Goal: Navigation & Orientation: Understand site structure

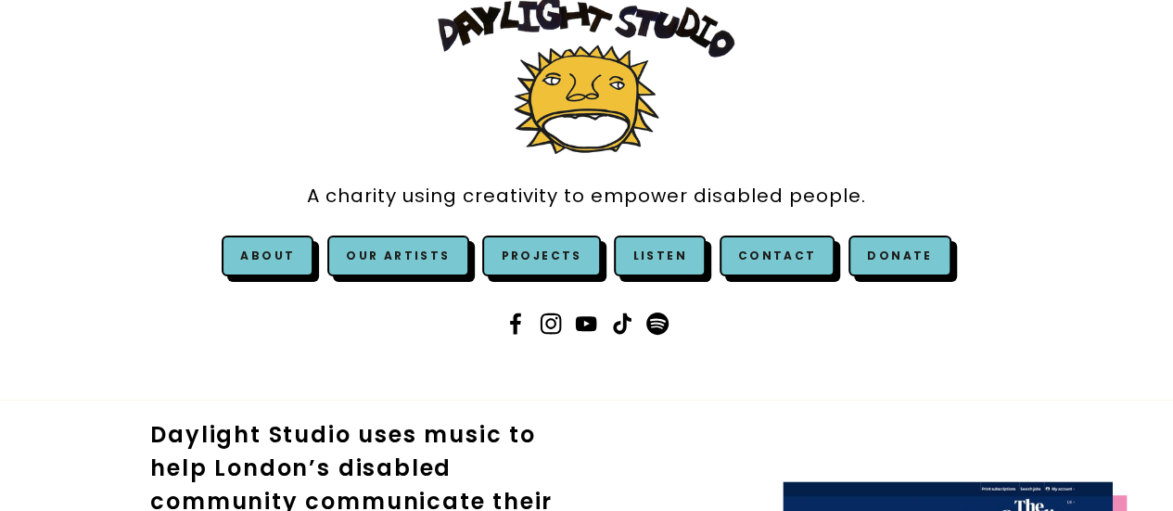
scroll to position [74, 0]
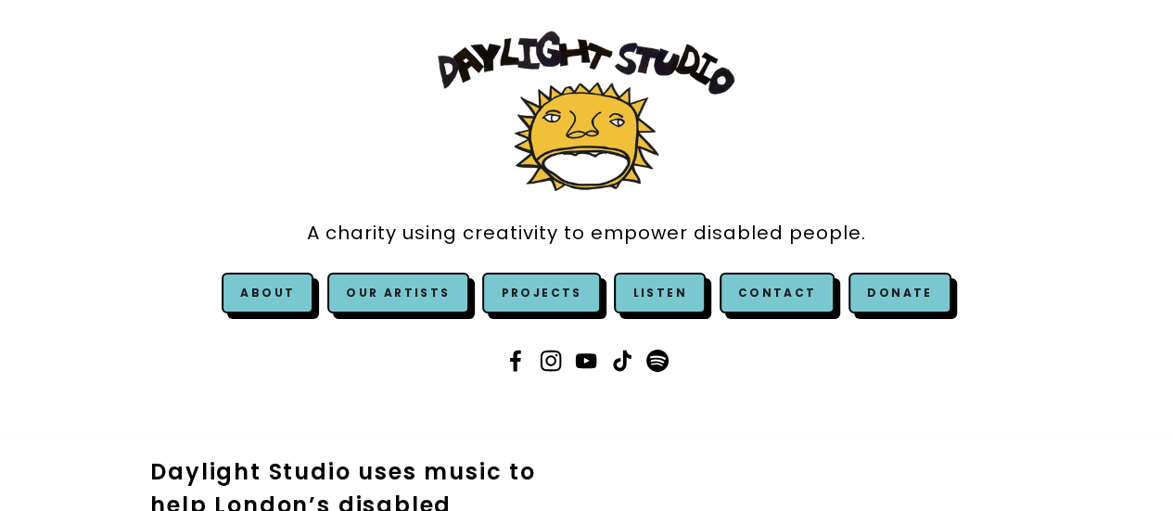
click at [586, 134] on img at bounding box center [586, 111] width 297 height 160
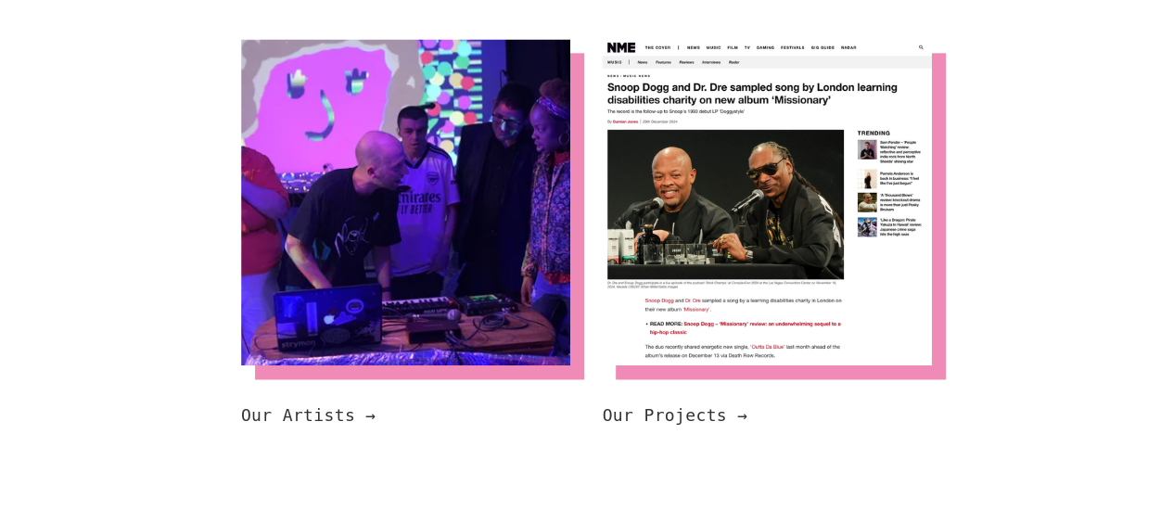
scroll to position [1150, 0]
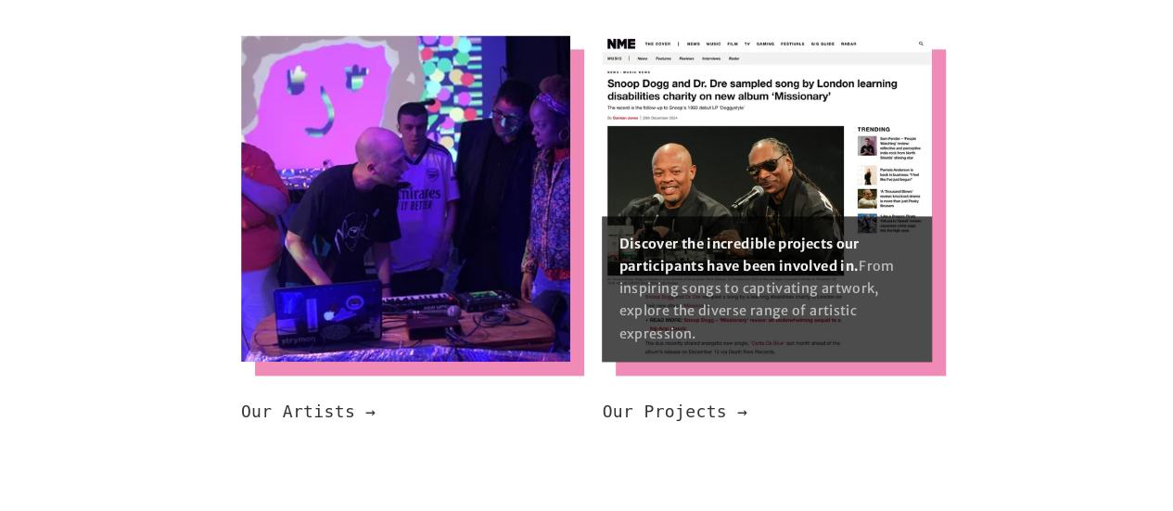
click at [814, 185] on img at bounding box center [767, 198] width 330 height 326
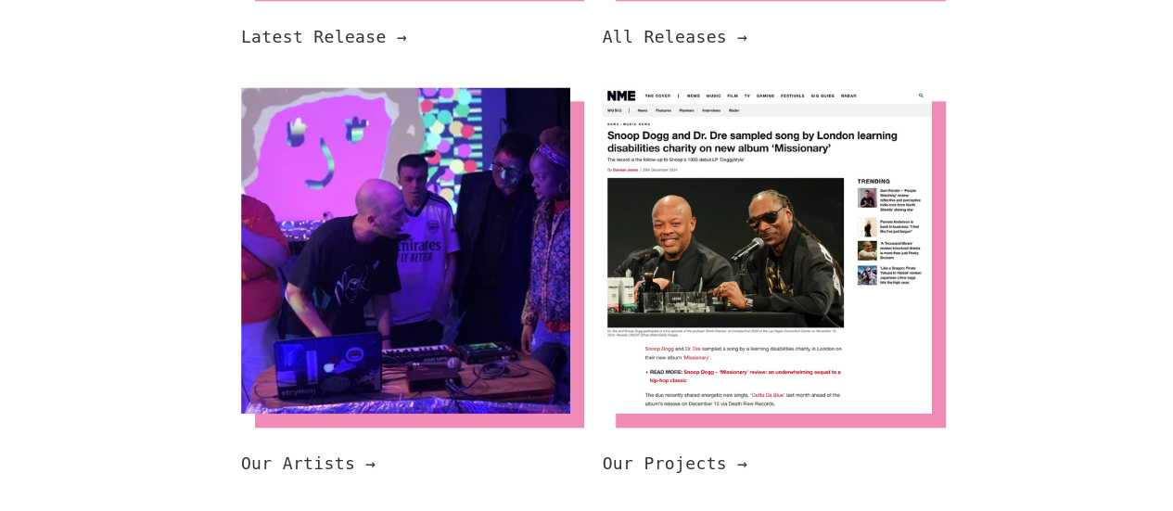
scroll to position [1113, 0]
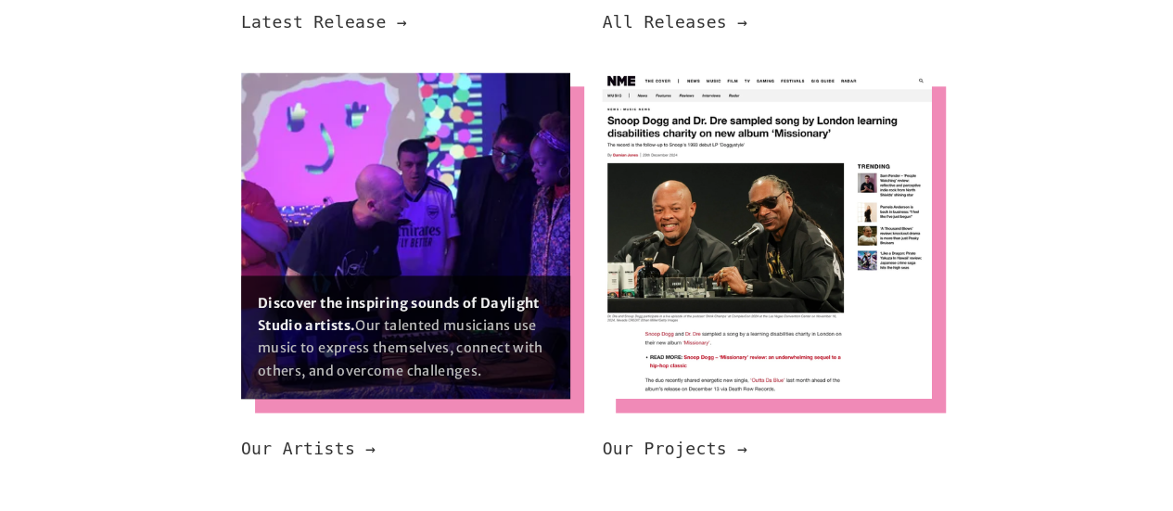
click at [355, 216] on img at bounding box center [406, 235] width 330 height 326
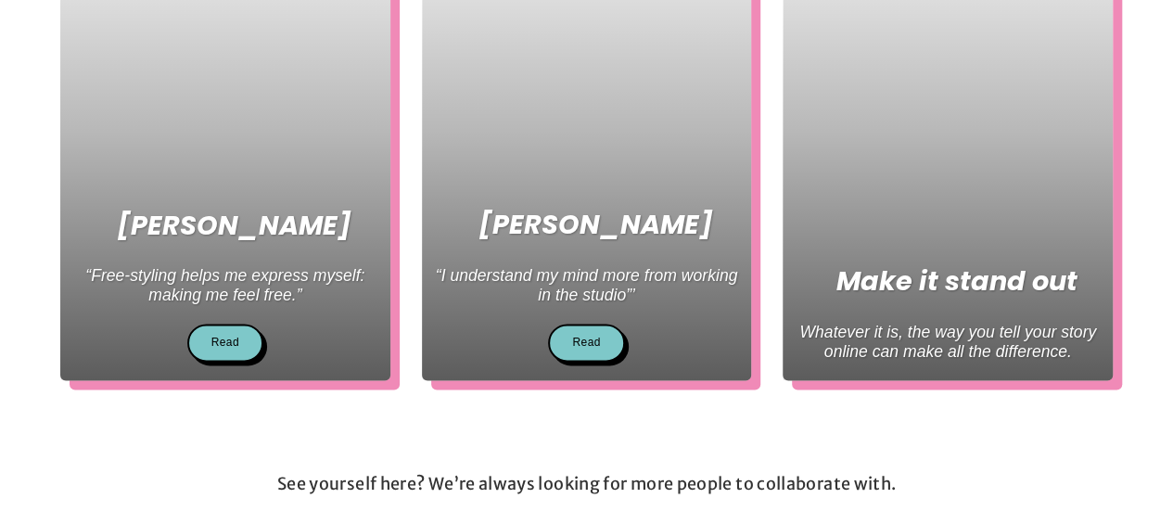
scroll to position [1001, 0]
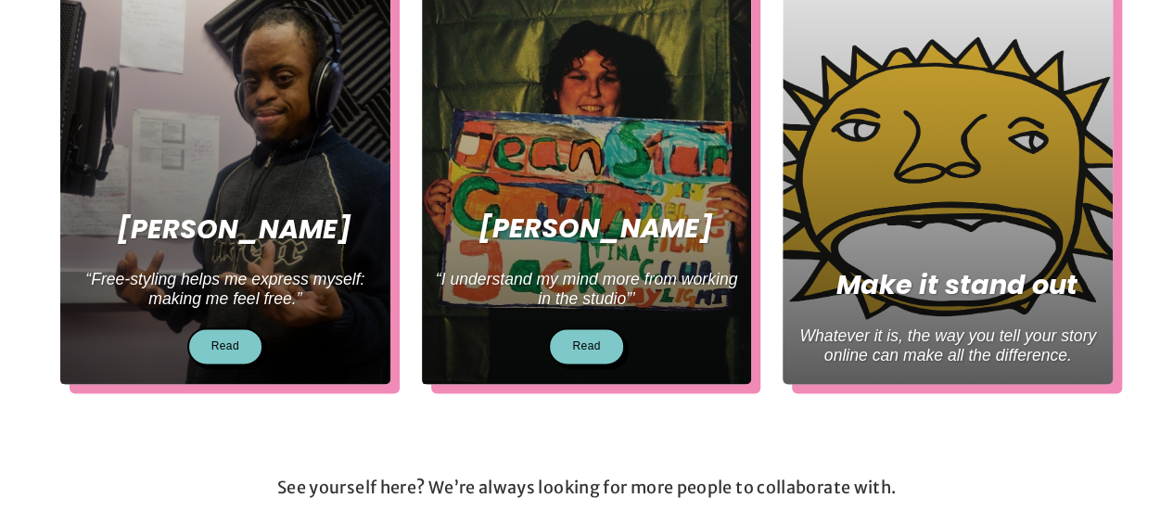
click at [925, 238] on div at bounding box center [948, 178] width 330 height 412
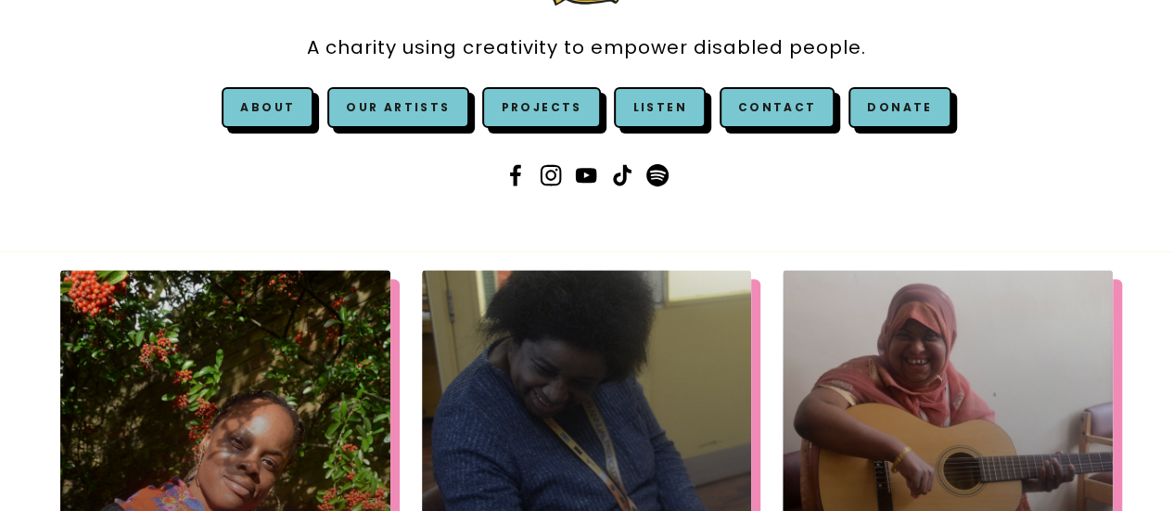
scroll to position [223, 0]
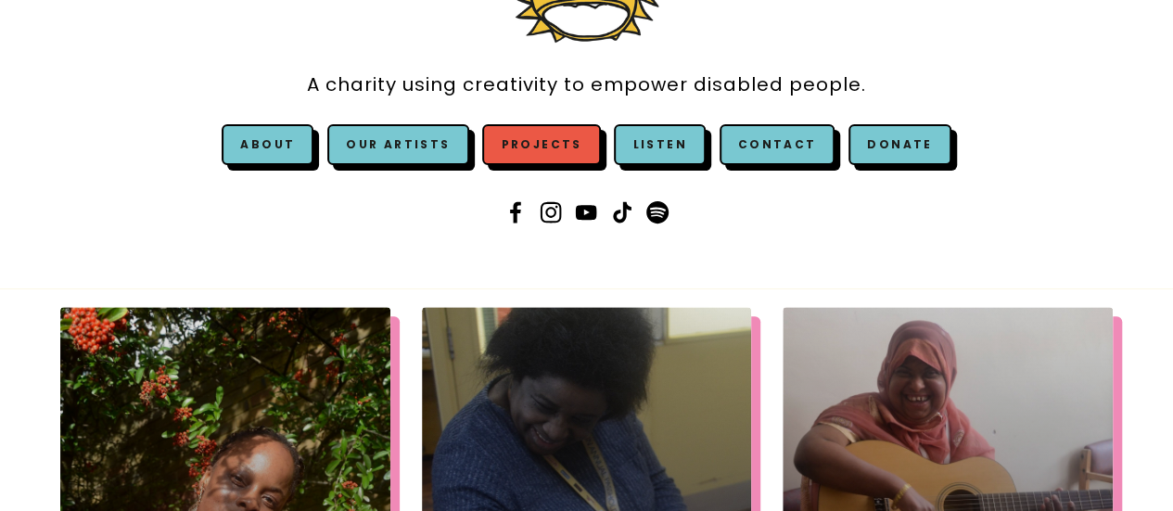
click at [525, 142] on link "Projects" at bounding box center [541, 144] width 118 height 41
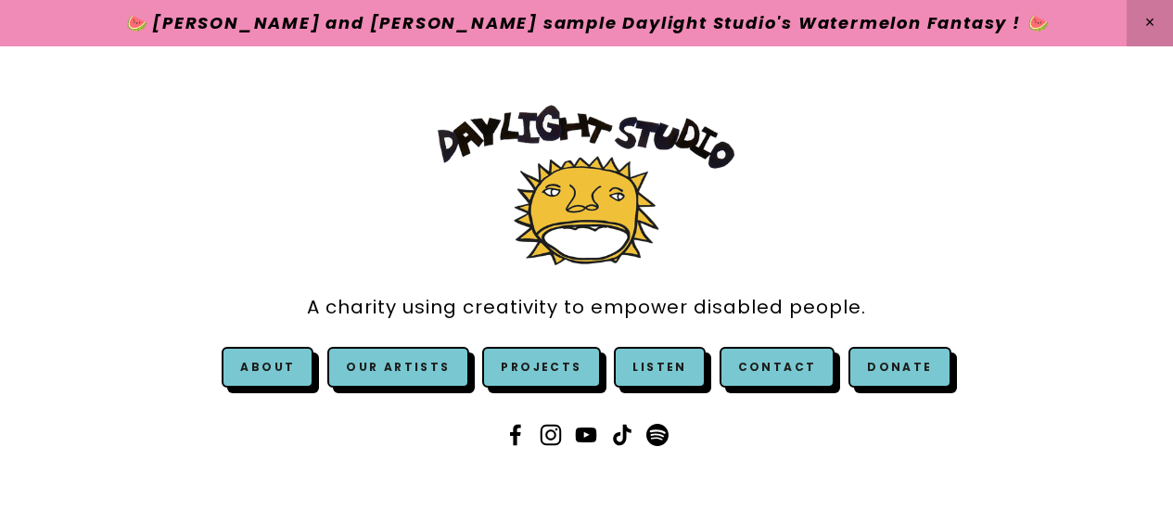
scroll to position [223, 0]
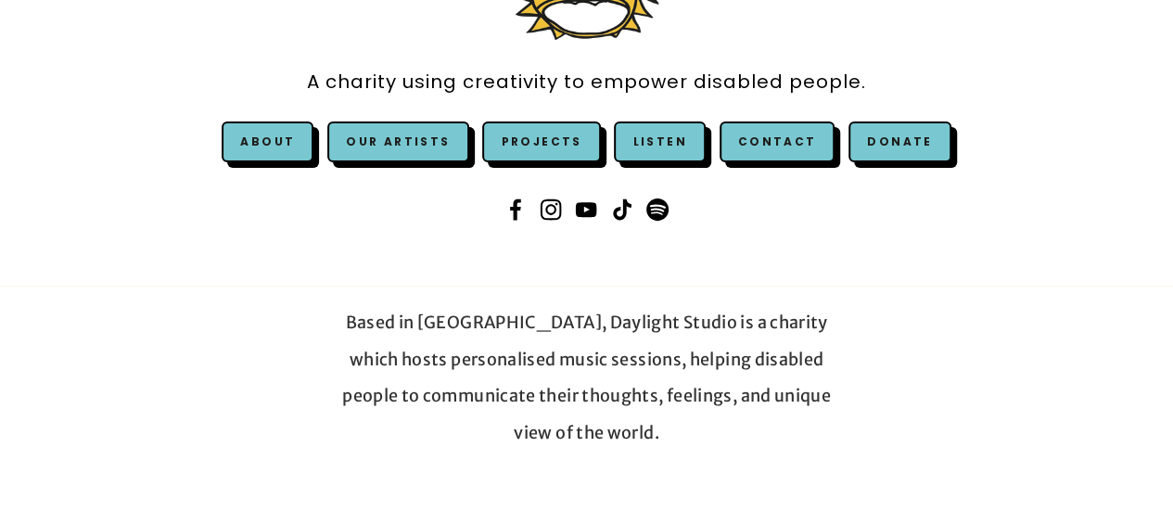
scroll to position [148, 0]
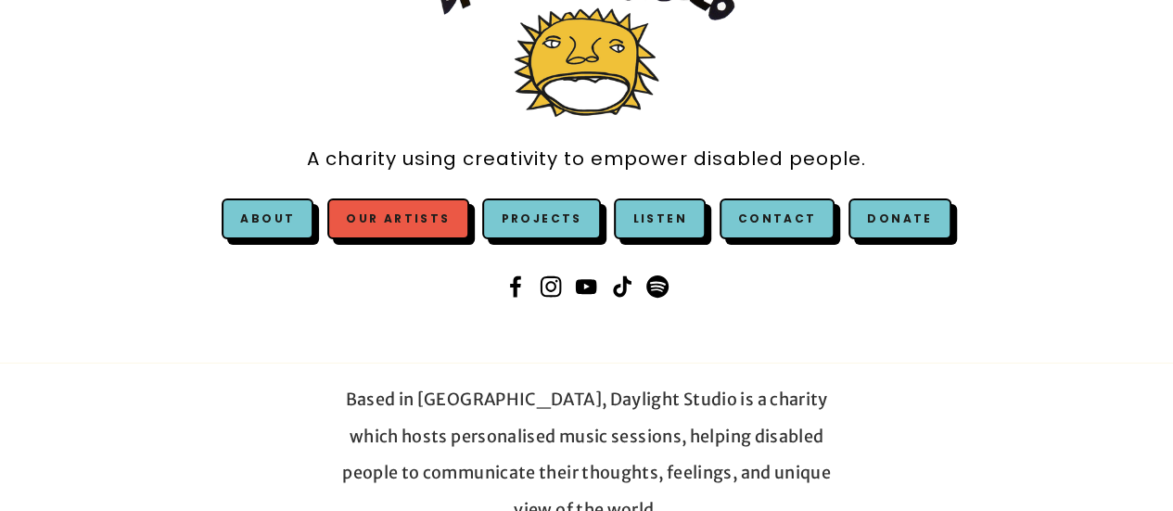
click at [405, 215] on link "Our Artists" at bounding box center [397, 218] width 141 height 41
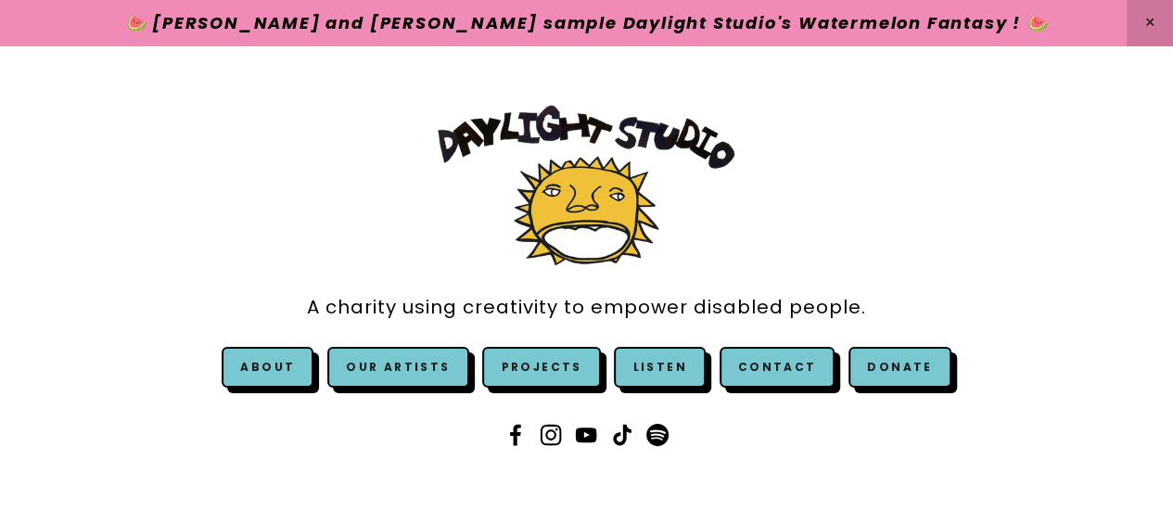
click at [592, 229] on img at bounding box center [586, 185] width 297 height 160
